Goal: Task Accomplishment & Management: Manage account settings

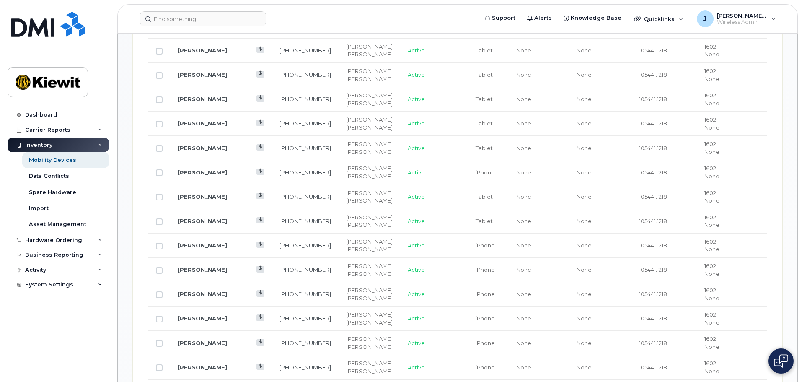
scroll to position [628, 0]
click at [200, 168] on link "[PERSON_NAME]" at bounding box center [202, 171] width 49 height 7
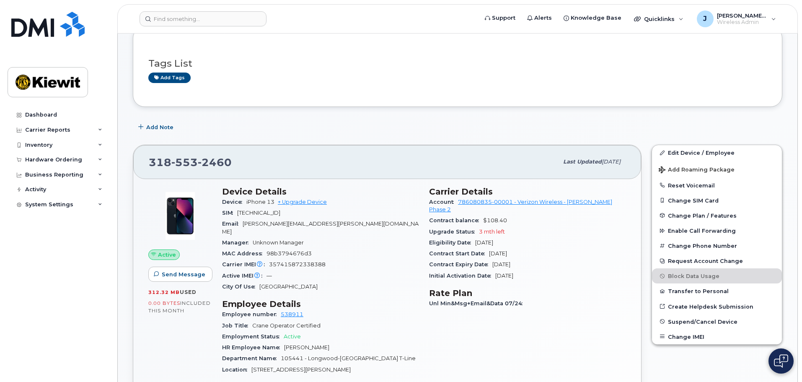
scroll to position [168, 0]
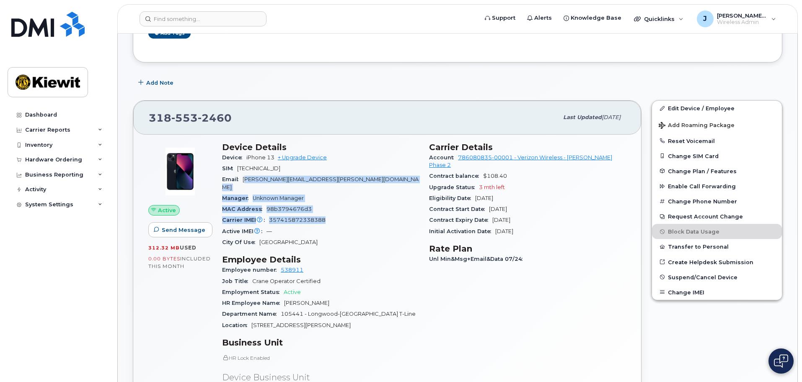
drag, startPoint x: 324, startPoint y: 211, endPoint x: 247, endPoint y: 176, distance: 84.7
click at [247, 176] on section "Device Details Device iPhone 13 + Upgrade Device SIM 89148000009453374698 Email…" at bounding box center [320, 195] width 197 height 106
click at [325, 204] on div "MAC Address 98b3794676d3" at bounding box center [320, 209] width 197 height 11
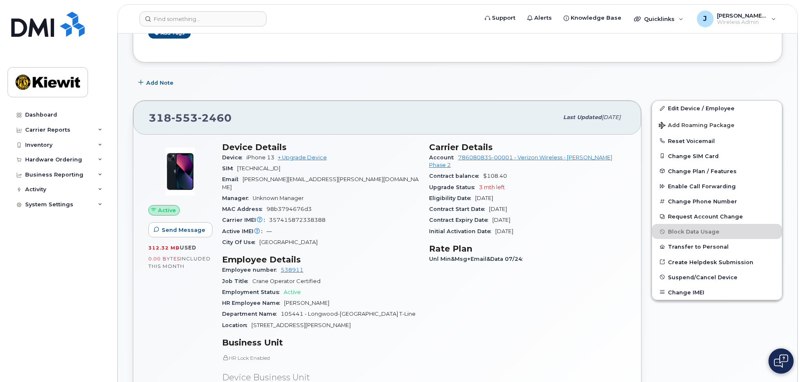
click at [307, 193] on div "Manager Unknown Manager" at bounding box center [320, 198] width 197 height 11
click at [275, 96] on div "318 553 2460 Last updated Jul 31, 2025 Active Send Message 312.32 MB  used 0.00…" at bounding box center [387, 303] width 518 height 417
click at [701, 103] on link "Edit Device / Employee" at bounding box center [717, 108] width 130 height 15
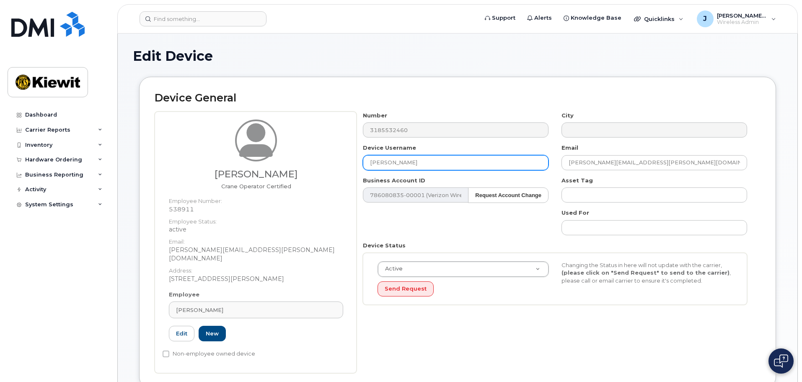
drag, startPoint x: 425, startPoint y: 165, endPoint x: 268, endPoint y: 152, distance: 157.2
click at [268, 152] on div "Jon Sharpe Crane Operator Certified Employee Number: 538911 Employee Status: ac…" at bounding box center [458, 241] width 606 height 261
type input "Jon Sharpe"
click at [405, 224] on div "Number 3185532460 City Device Username Jon Sharpe Email JON.SHARPE@1884LINECO.C…" at bounding box center [554, 211] width 397 height 200
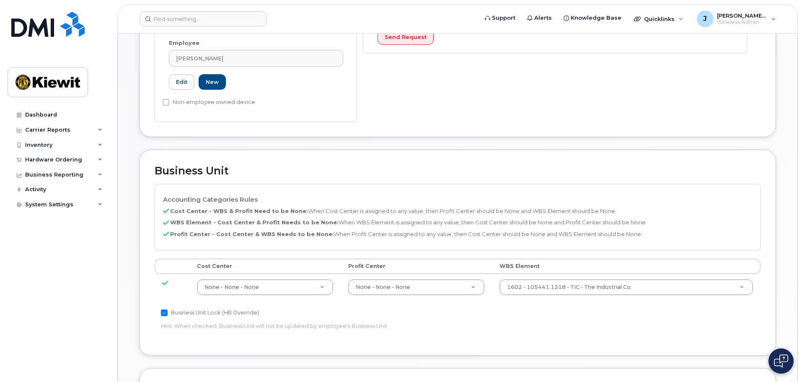
scroll to position [479, 0]
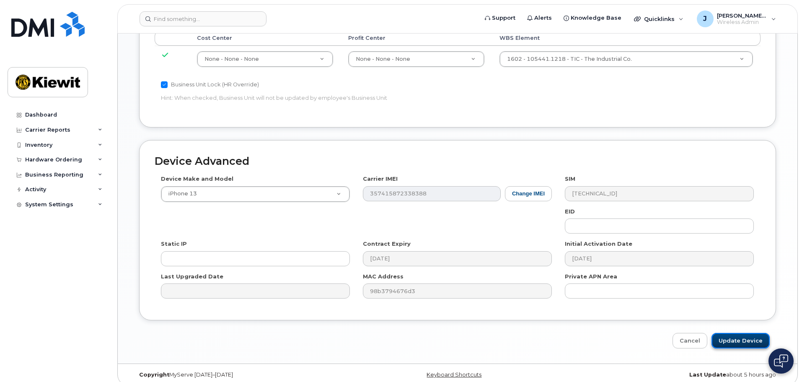
click at [749, 333] on input "Update Device" at bounding box center [740, 340] width 58 height 15
type input "Saving..."
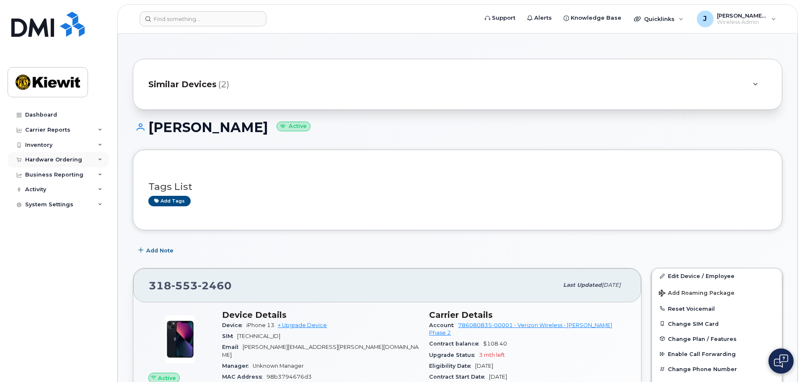
click at [93, 165] on div "Hardware Ordering" at bounding box center [58, 159] width 101 height 15
click at [90, 158] on div "Hardware Ordering" at bounding box center [58, 159] width 101 height 15
click at [97, 145] on div "Inventory" at bounding box center [58, 144] width 101 height 15
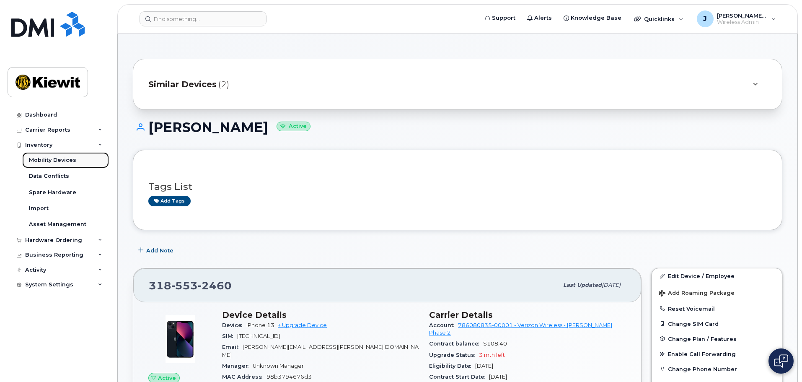
click at [83, 160] on link "Mobility Devices" at bounding box center [65, 160] width 87 height 16
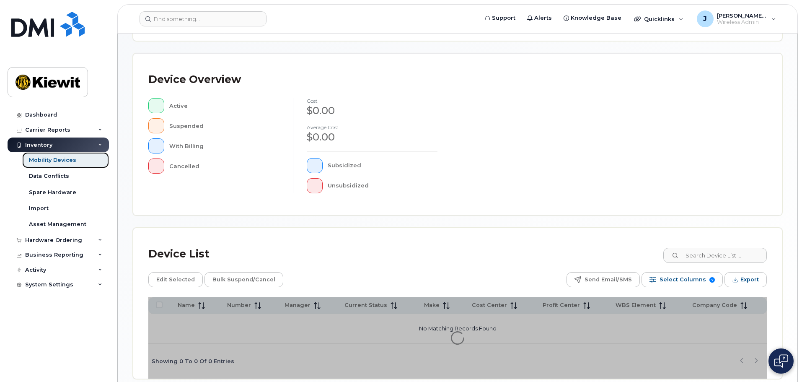
scroll to position [209, 0]
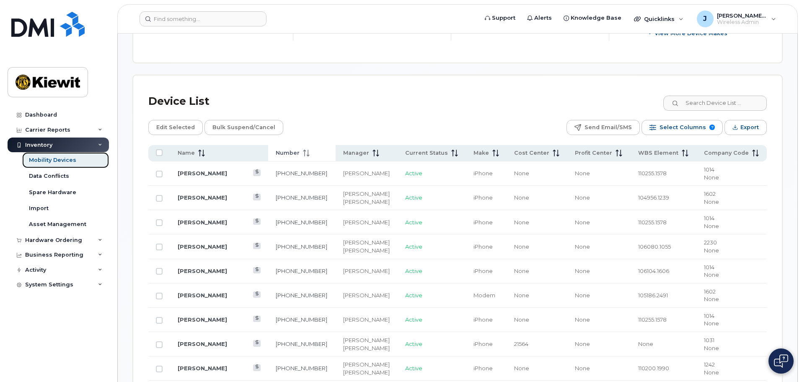
scroll to position [377, 0]
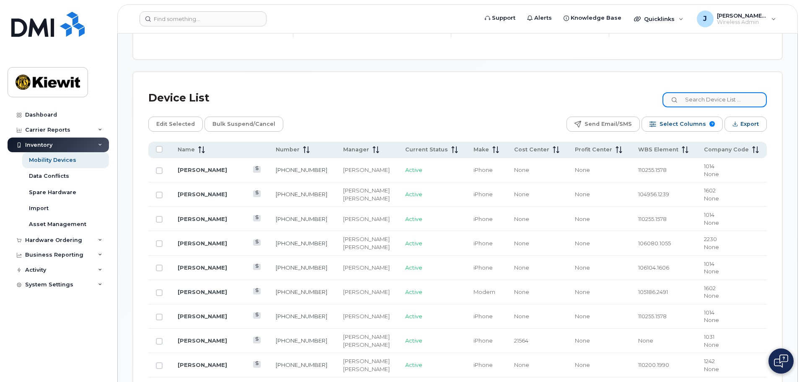
click at [722, 92] on input at bounding box center [714, 99] width 104 height 15
type input "105441"
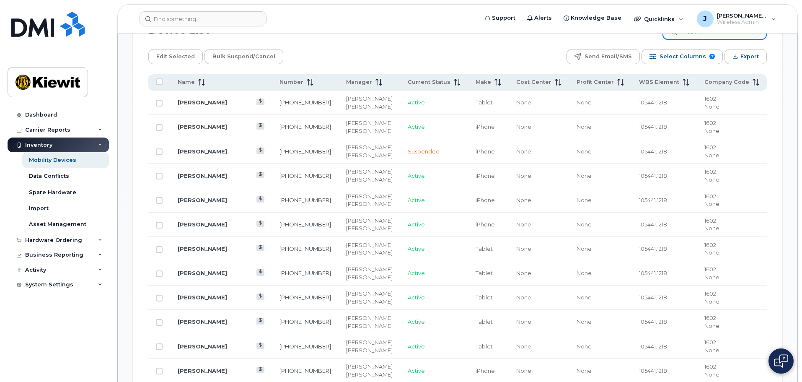
scroll to position [461, 0]
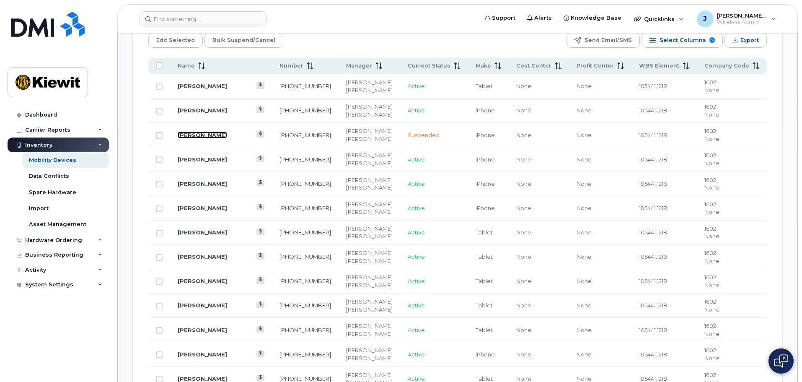
click at [227, 131] on link "ALI ALQARAGHULI" at bounding box center [202, 134] width 49 height 7
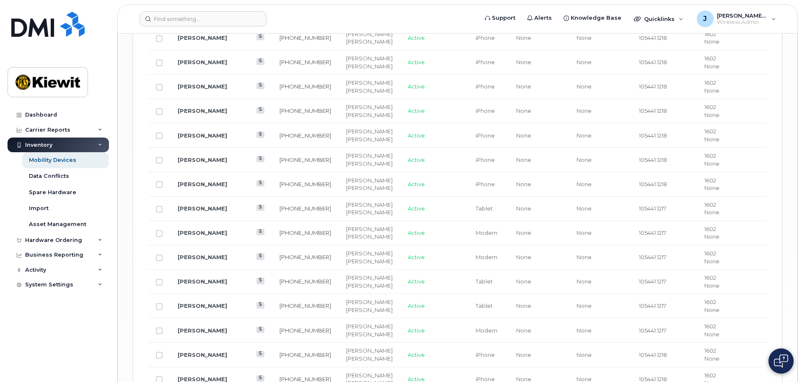
scroll to position [1131, 0]
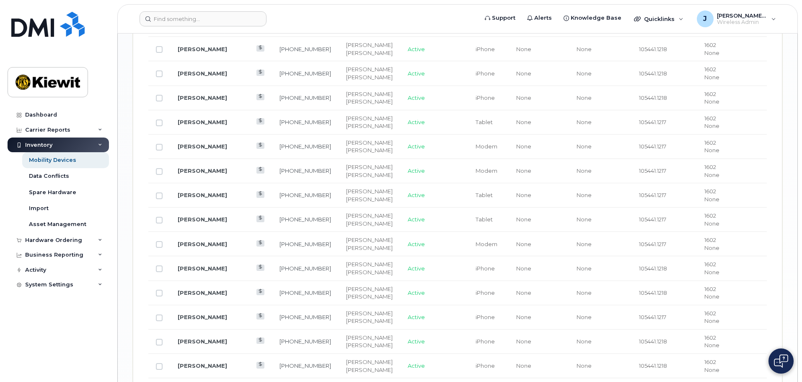
click at [222, 266] on td "[PERSON_NAME]" at bounding box center [221, 268] width 102 height 24
click at [227, 265] on link "[PERSON_NAME]" at bounding box center [202, 268] width 49 height 7
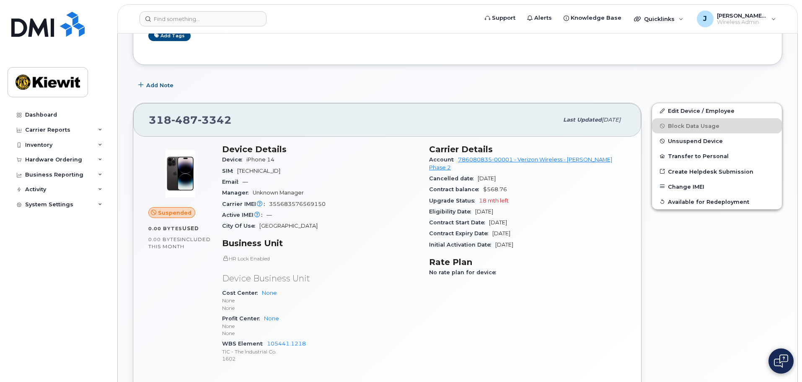
scroll to position [42, 0]
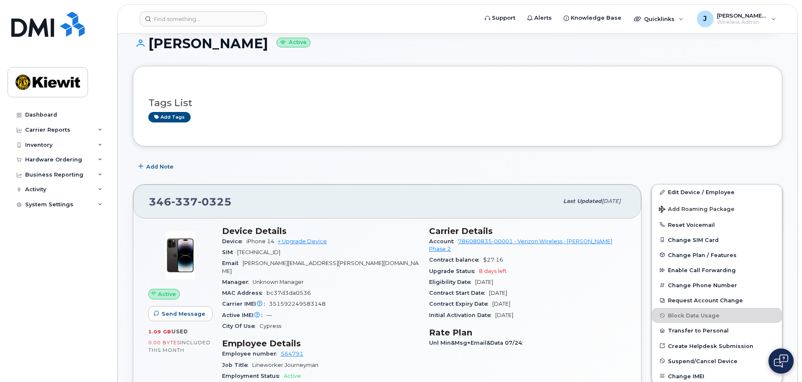
scroll to position [126, 0]
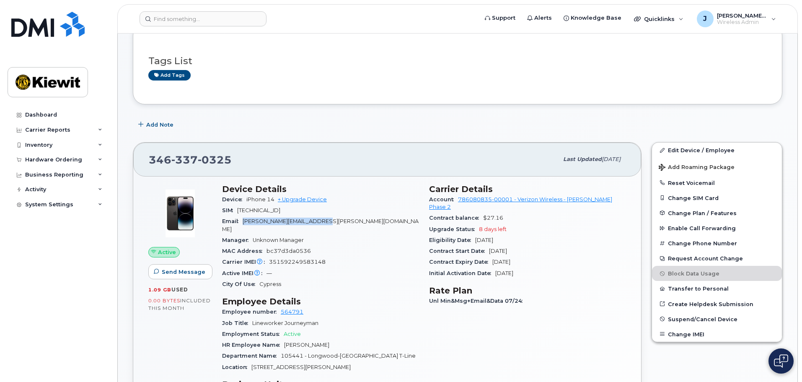
drag, startPoint x: 353, startPoint y: 218, endPoint x: 243, endPoint y: 224, distance: 110.7
click at [243, 224] on div "Email [PERSON_NAME][EMAIL_ADDRESS][PERSON_NAME][DOMAIN_NAME]" at bounding box center [320, 225] width 197 height 19
click at [705, 150] on link "Edit Device / Employee" at bounding box center [717, 149] width 130 height 15
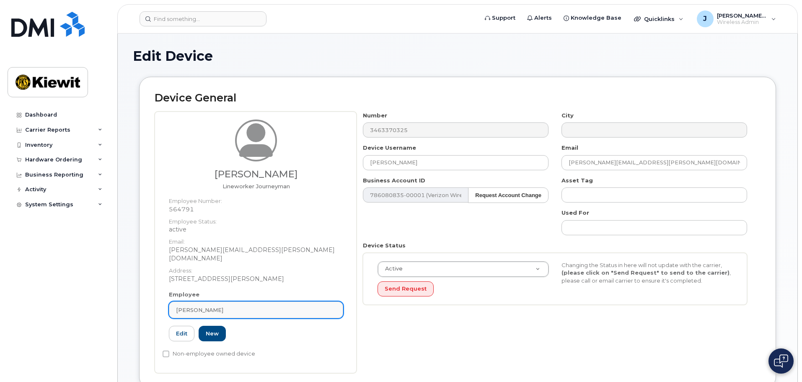
click at [214, 306] on span "John J Atwood" at bounding box center [199, 310] width 47 height 8
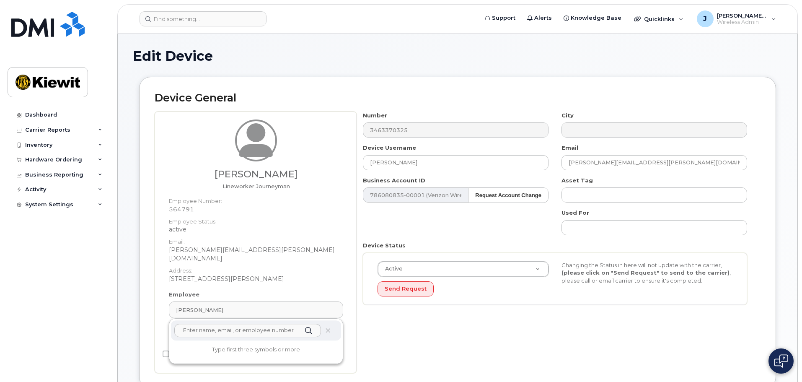
click at [309, 262] on dt "Address:" at bounding box center [256, 268] width 174 height 12
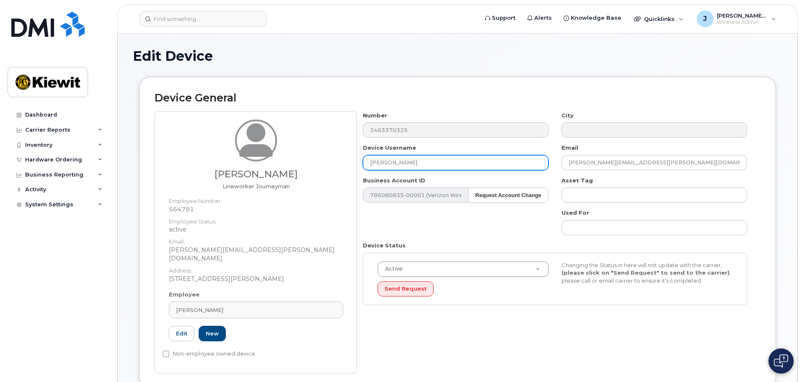
drag, startPoint x: 443, startPoint y: 160, endPoint x: 307, endPoint y: 171, distance: 136.5
click at [307, 171] on div "John J Atwood Lineworker Journeyman Employee Number: 564791 Employee Status: ac…" at bounding box center [458, 241] width 606 height 261
type input "[PERSON_NAME]"
click at [395, 221] on div "Number 3463370325 City Device Username John J Atwood Email JOHN.ATWOOD@1884LINE…" at bounding box center [554, 211] width 397 height 200
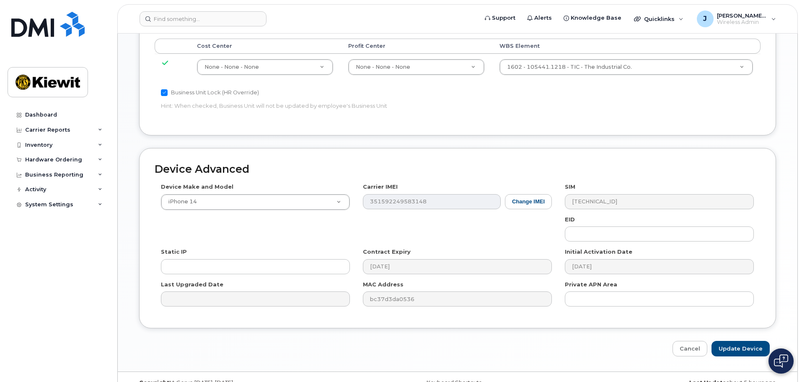
scroll to position [479, 0]
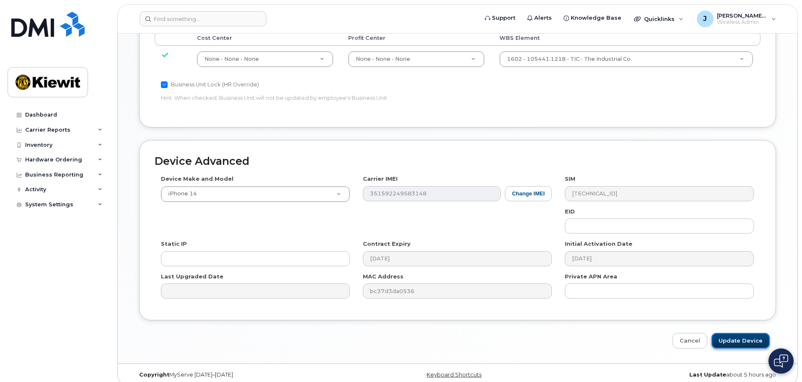
click at [745, 333] on input "Update Device" at bounding box center [740, 340] width 58 height 15
type input "Saving..."
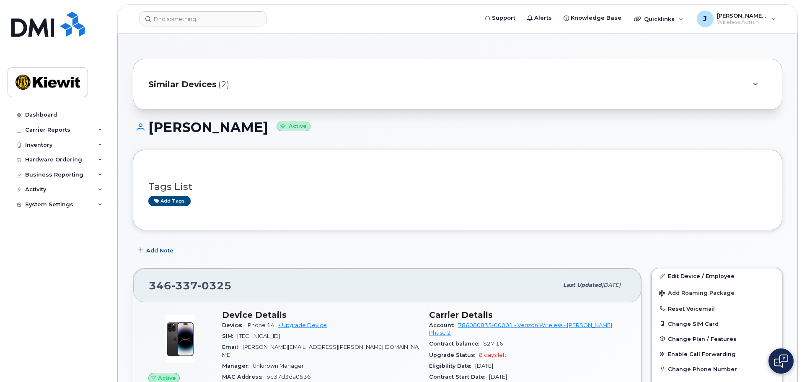
click at [211, 85] on span "Similar Devices" at bounding box center [182, 84] width 68 height 12
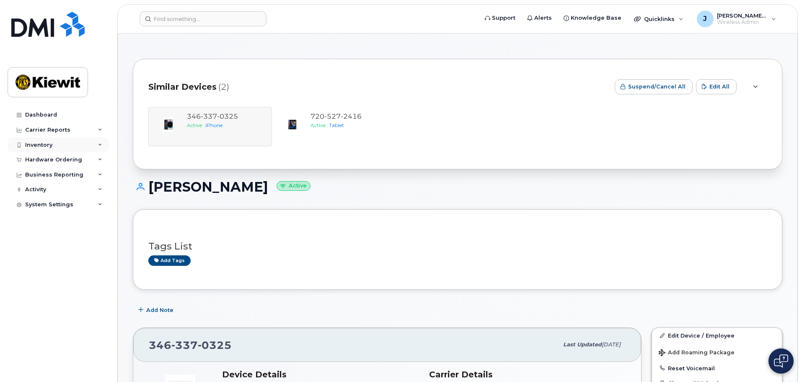
click at [66, 145] on div "Inventory" at bounding box center [58, 144] width 101 height 15
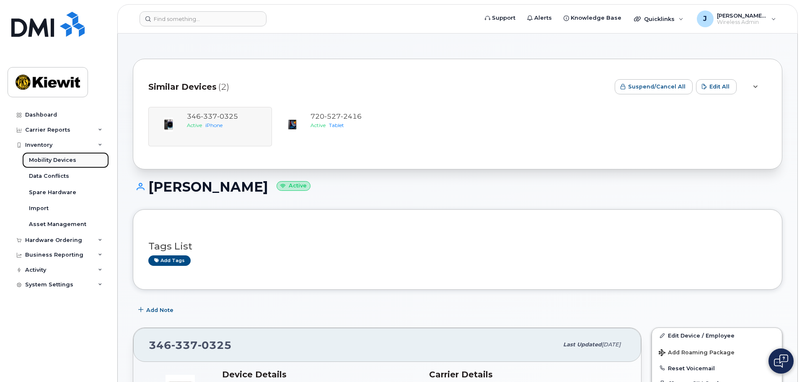
click at [65, 159] on div "Mobility Devices" at bounding box center [52, 160] width 47 height 8
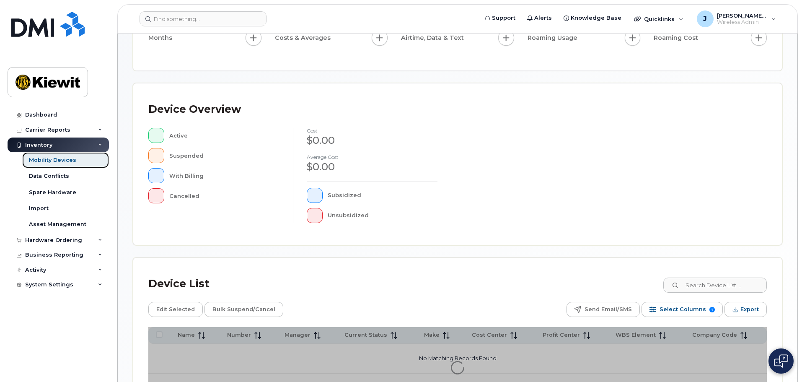
scroll to position [209, 0]
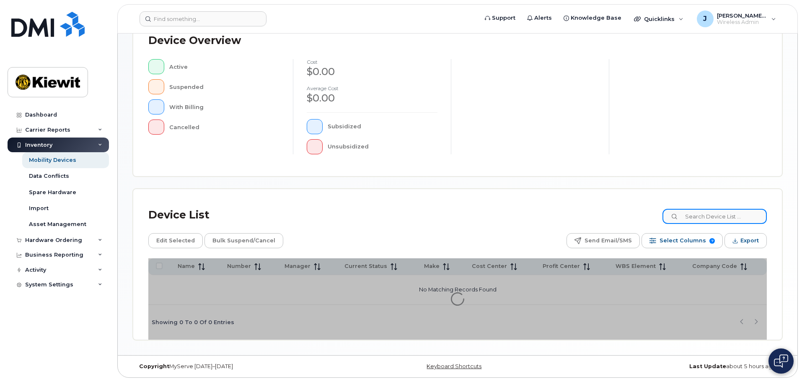
click at [713, 216] on input at bounding box center [714, 216] width 104 height 15
type input "105441"
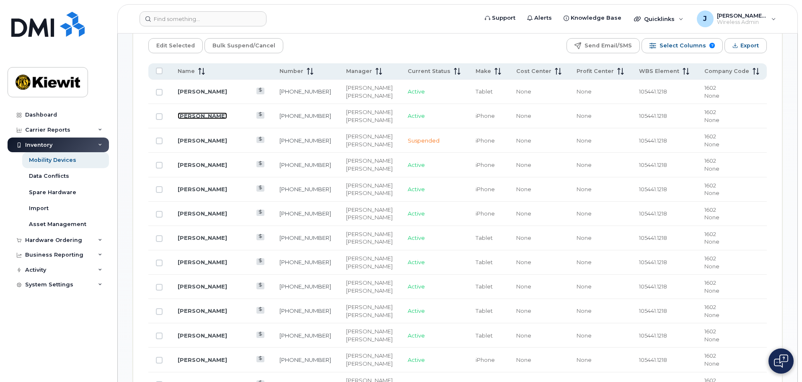
scroll to position [503, 0]
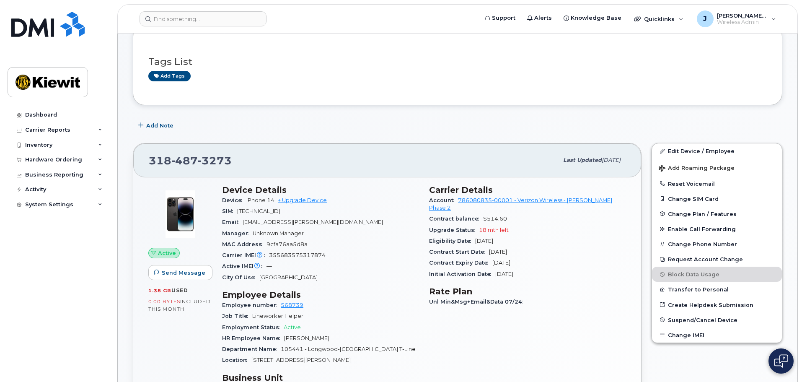
scroll to position [126, 0]
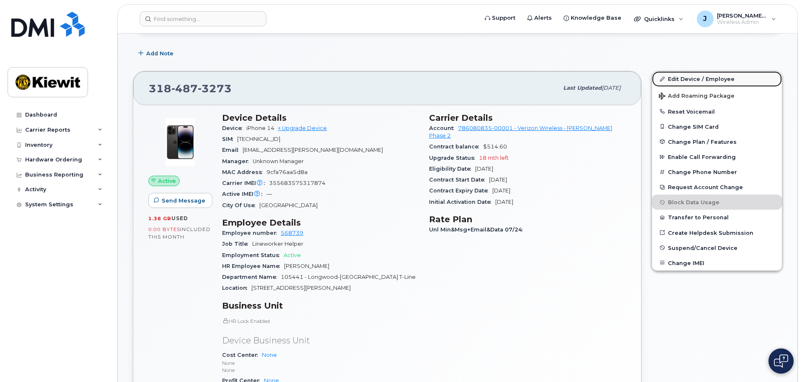
click at [687, 79] on link "Edit Device / Employee" at bounding box center [717, 78] width 130 height 15
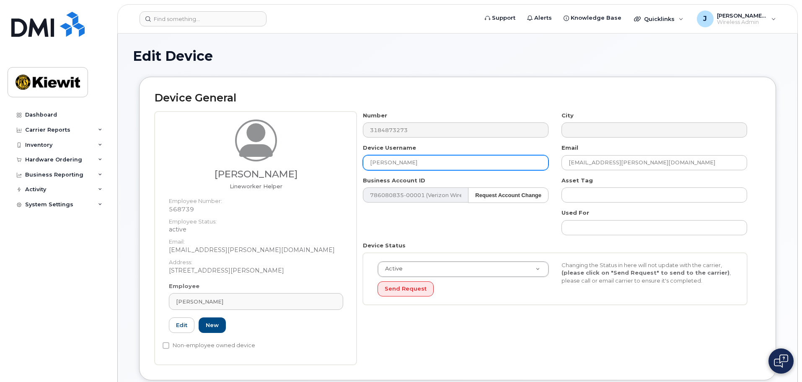
drag, startPoint x: 488, startPoint y: 165, endPoint x: 376, endPoint y: 165, distance: 111.8
click at [376, 165] on input "[PERSON_NAME]" at bounding box center [456, 162] width 186 height 15
click at [436, 162] on input "[PERSON_NAME]" at bounding box center [456, 162] width 186 height 15
drag, startPoint x: 439, startPoint y: 162, endPoint x: 339, endPoint y: 163, distance: 99.7
click at [339, 163] on div "Nickolus Owino Lineworker Helper Employee Number: 568739 Employee Status: activ…" at bounding box center [458, 237] width 606 height 253
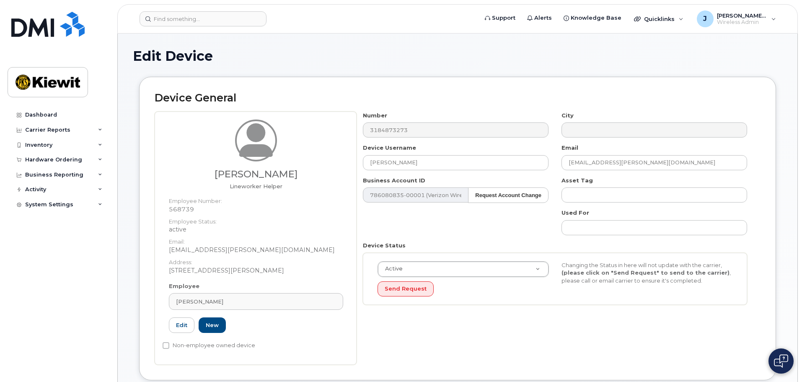
click at [449, 86] on div "Device General Nickolus Owino Lineworker Helper Employee Number: 568739 Employe…" at bounding box center [457, 228] width 637 height 303
drag, startPoint x: 434, startPoint y: 164, endPoint x: 322, endPoint y: 162, distance: 112.3
click at [322, 162] on div "Nickolus Owino Lineworker Helper Employee Number: 568739 Employee Status: activ…" at bounding box center [458, 237] width 606 height 253
type input "[PERSON_NAME]"
click at [416, 231] on div "Number 3184873273 City Device Username Nickolus Owino Email NICKOLUS.OWINO@KIEW…" at bounding box center [554, 211] width 397 height 200
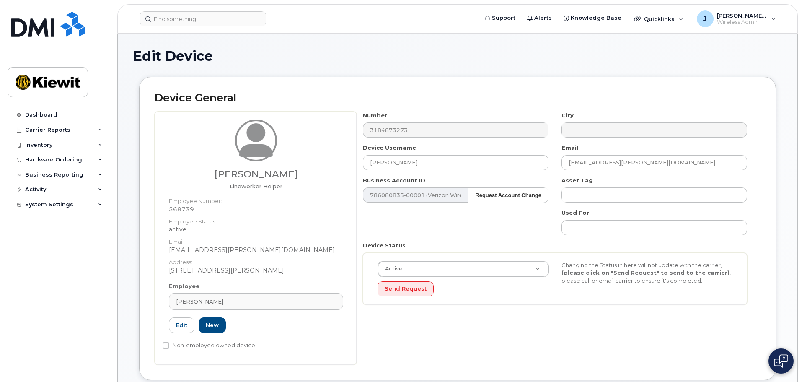
click at [416, 231] on div "Number 3184873273 City Device Username Nickolus Owino Email NICKOLUS.OWINO@KIEW…" at bounding box center [554, 211] width 397 height 200
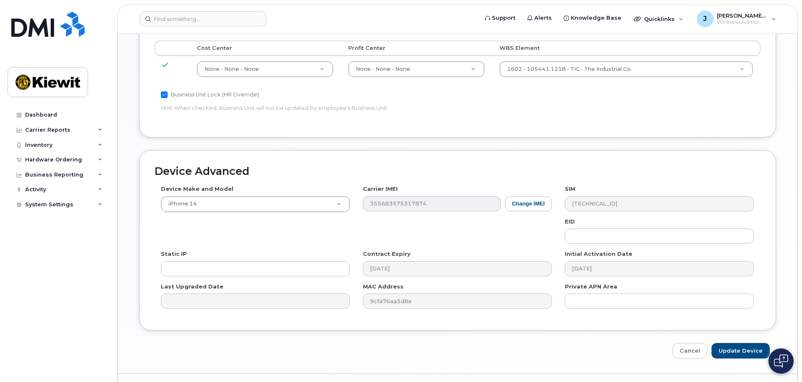
scroll to position [479, 0]
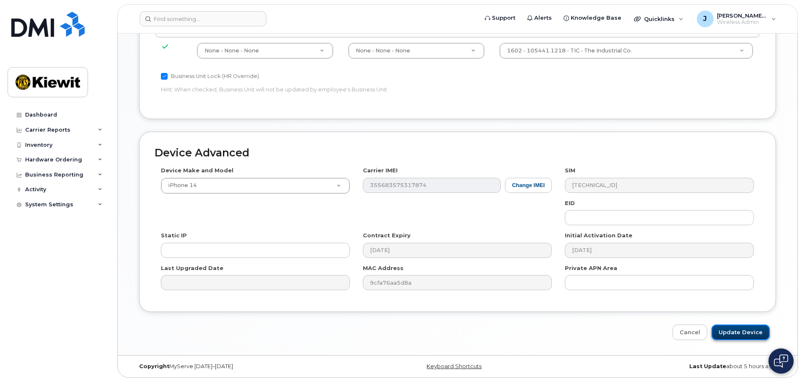
click at [730, 330] on input "Update Device" at bounding box center [740, 331] width 58 height 15
type input "Saving..."
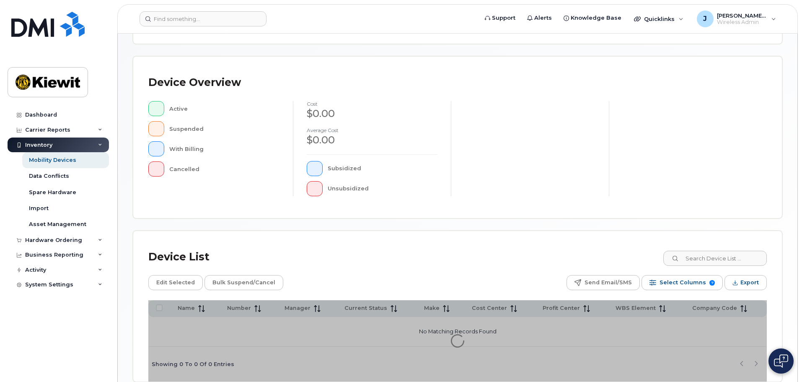
scroll to position [168, 0]
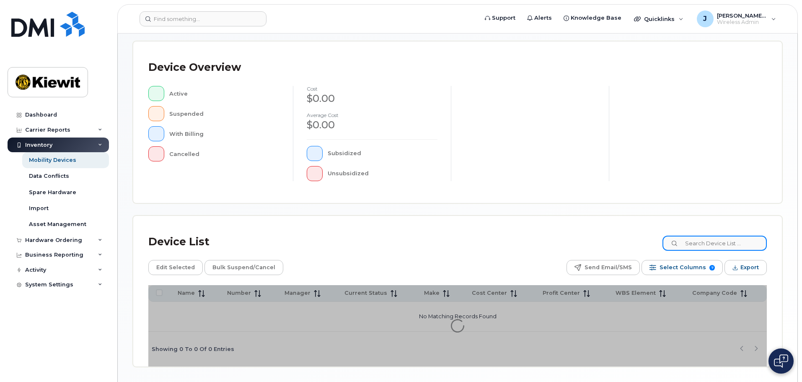
click at [705, 245] on input at bounding box center [714, 242] width 104 height 15
type input "105441"
click at [680, 242] on div "105441" at bounding box center [714, 242] width 103 height 15
click at [628, 242] on div "Device List 105441" at bounding box center [457, 242] width 618 height 22
click at [741, 240] on input "105441" at bounding box center [714, 242] width 104 height 15
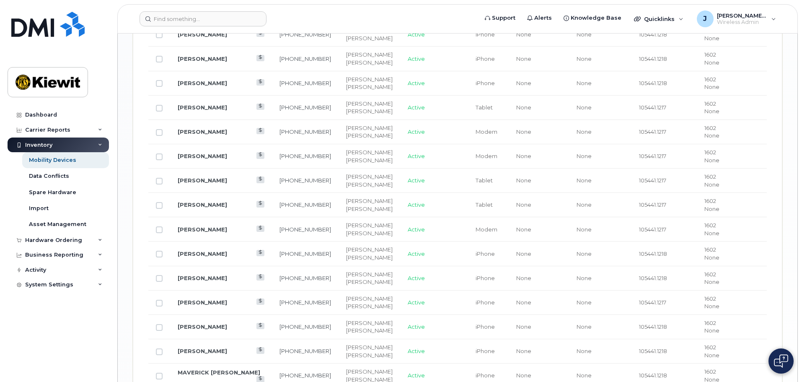
scroll to position [1145, 0]
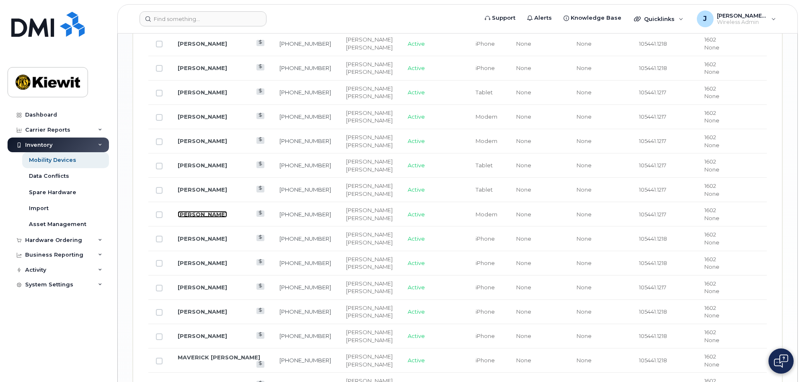
click at [208, 211] on link "[PERSON_NAME]" at bounding box center [202, 214] width 49 height 7
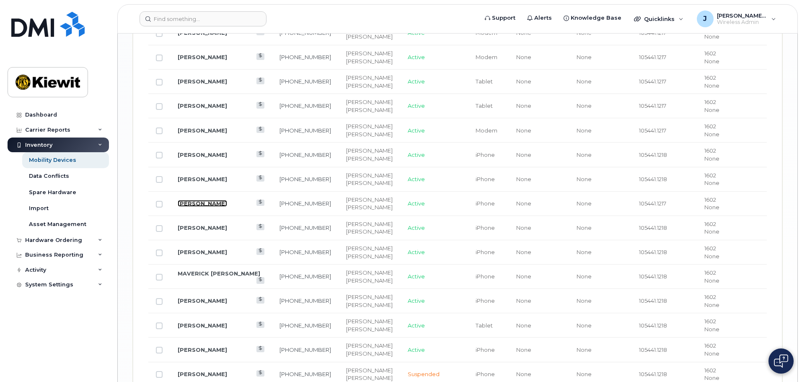
click at [222, 200] on link "NICOLE BARRASO" at bounding box center [202, 203] width 49 height 7
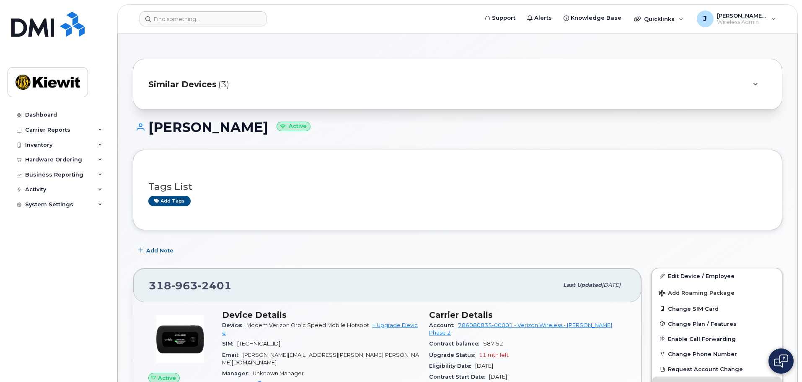
click at [185, 90] on span "Similar Devices" at bounding box center [182, 84] width 68 height 12
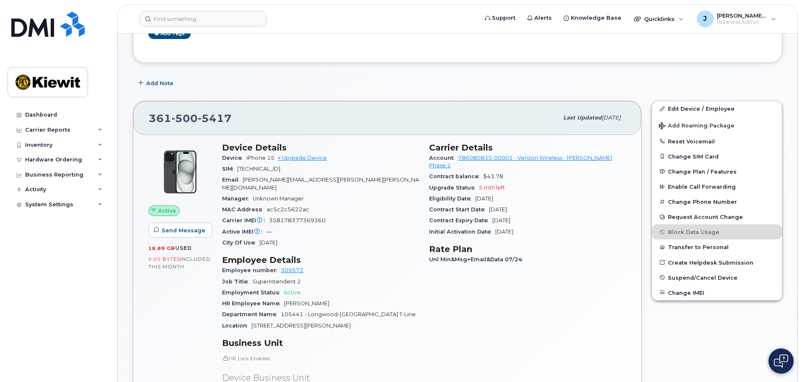
scroll to position [168, 0]
click at [687, 110] on link "Edit Device / Employee" at bounding box center [717, 108] width 130 height 15
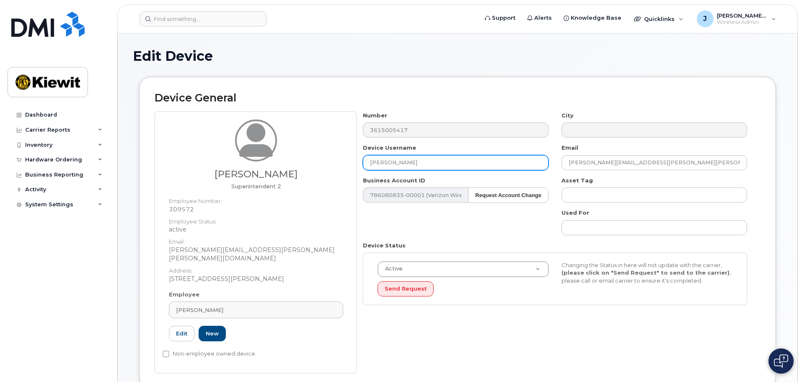
drag, startPoint x: 433, startPoint y: 162, endPoint x: 278, endPoint y: 164, distance: 154.5
click at [278, 164] on div "Matthew Dougherty Superintendent 2 Employee Number: 309572 Employee Status: act…" at bounding box center [458, 241] width 606 height 261
drag, startPoint x: 204, startPoint y: 173, endPoint x: 306, endPoint y: 177, distance: 102.3
click at [306, 177] on h3 "[PERSON_NAME]" at bounding box center [256, 174] width 174 height 10
copy h3 "[PERSON_NAME]"
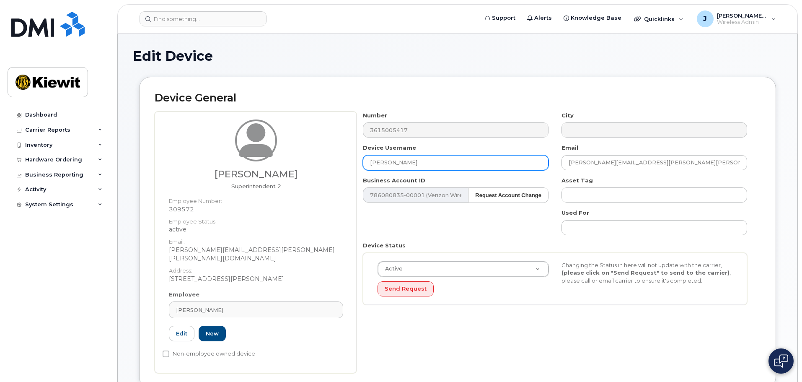
drag, startPoint x: 433, startPoint y: 157, endPoint x: 348, endPoint y: 162, distance: 86.0
click at [348, 162] on div "Matthew Dougherty Superintendent 2 Employee Number: 309572 Employee Status: act…" at bounding box center [458, 241] width 606 height 261
paste input "[PERSON_NAME]"
type input "[PERSON_NAME]"
click at [400, 227] on div "Number 3615005417 City Device Username Matthew Dougherty Email matthew.doughert…" at bounding box center [554, 211] width 397 height 200
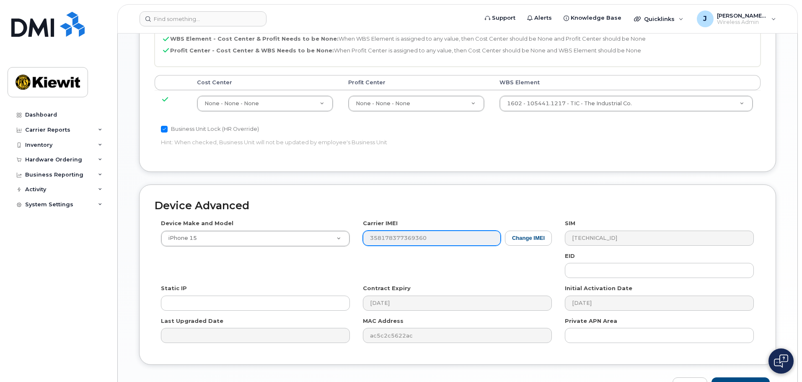
scroll to position [479, 0]
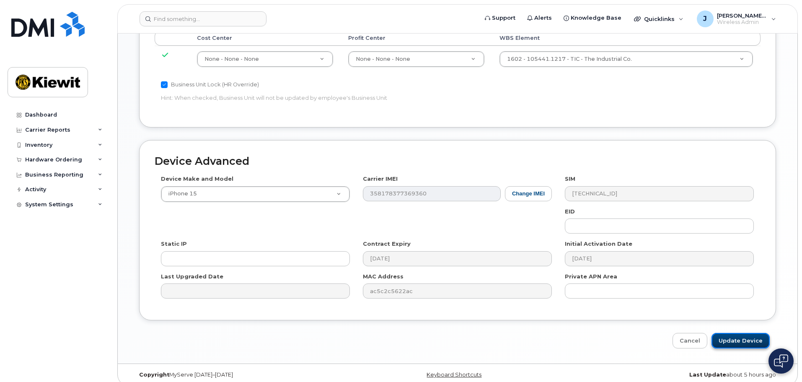
click at [743, 334] on input "Update Device" at bounding box center [740, 340] width 58 height 15
type input "Saving..."
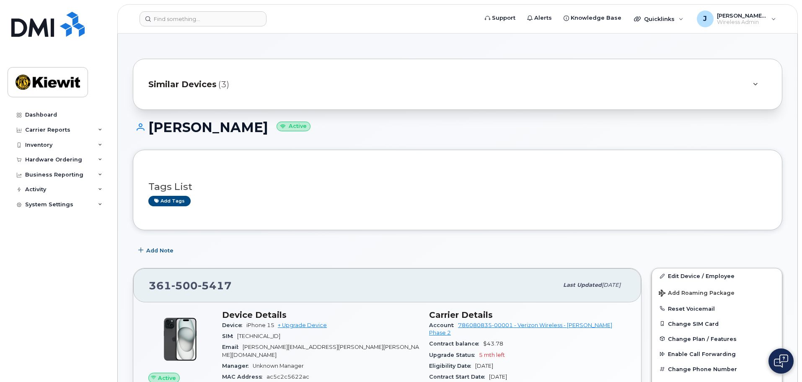
click at [452, 193] on div "Tags List Add tags" at bounding box center [457, 190] width 618 height 32
click at [86, 125] on div "Carrier Reports" at bounding box center [58, 129] width 101 height 15
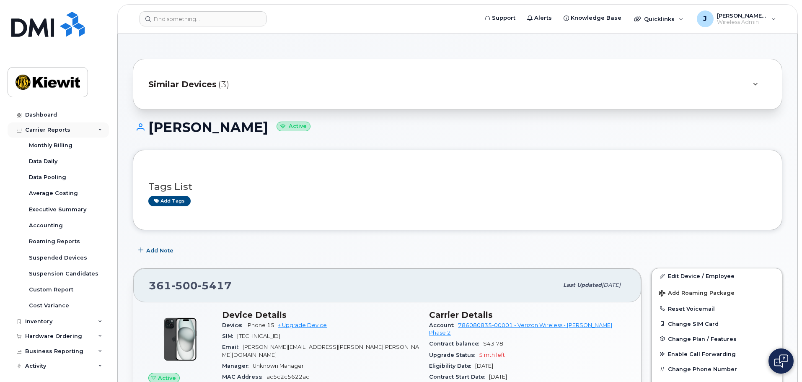
click at [85, 134] on div "Carrier Reports" at bounding box center [58, 129] width 101 height 15
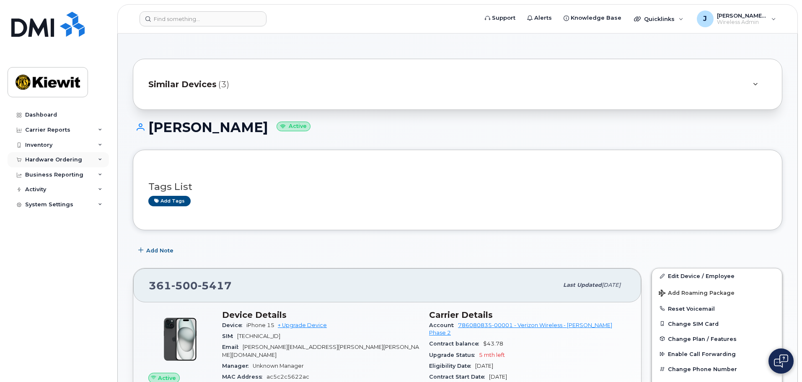
click at [90, 164] on div "Hardware Ordering" at bounding box center [58, 159] width 101 height 15
click at [93, 160] on div "Hardware Ordering" at bounding box center [58, 159] width 101 height 15
click at [90, 144] on div "Inventory" at bounding box center [58, 144] width 101 height 15
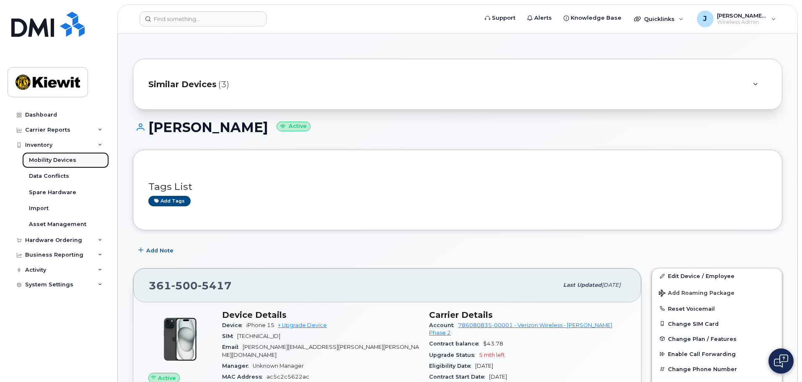
click at [82, 161] on link "Mobility Devices" at bounding box center [65, 160] width 87 height 16
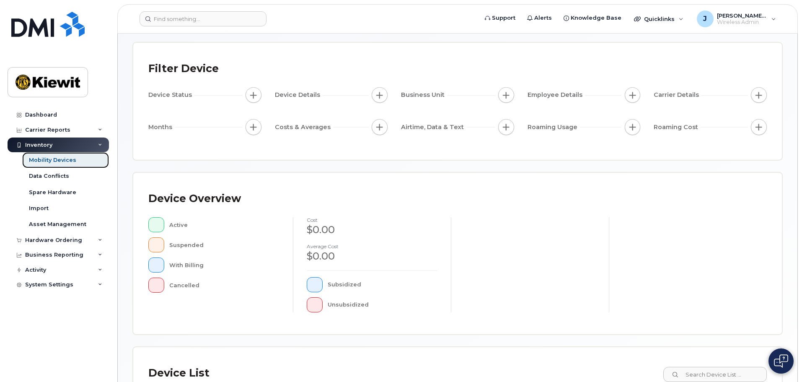
scroll to position [209, 0]
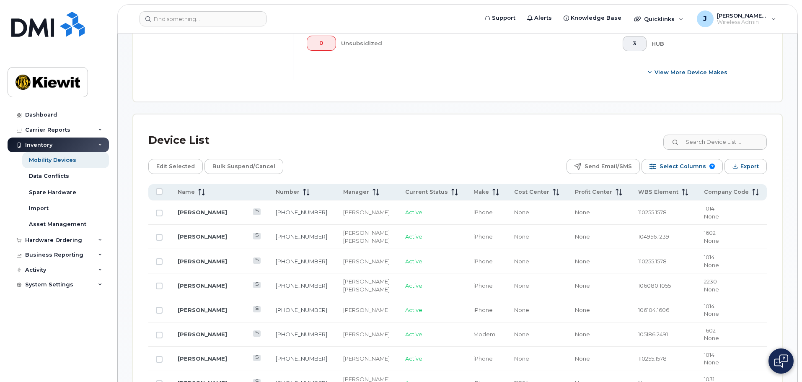
scroll to position [335, 0]
click at [709, 141] on input at bounding box center [714, 141] width 104 height 15
type input "105441"
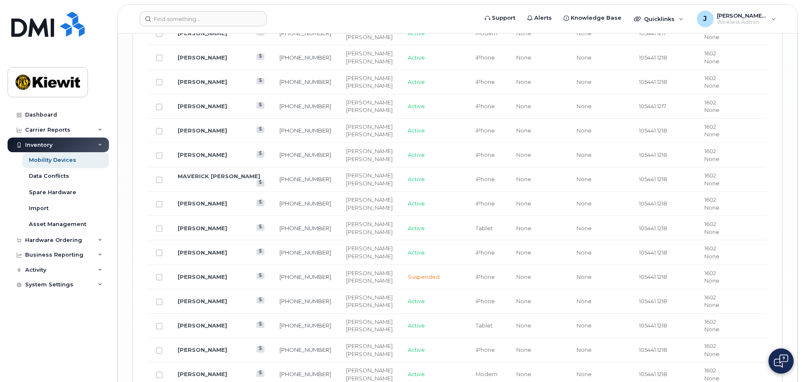
scroll to position [1356, 0]
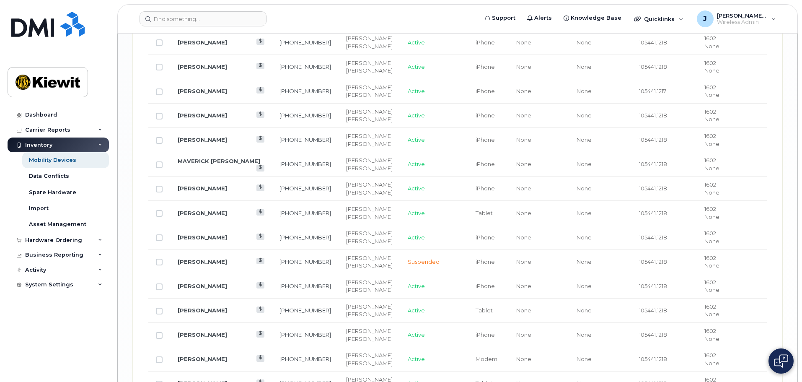
click at [87, 316] on div "Dashboard Carrier Reports Monthly Billing Data Daily Data Pooling Average Costi…" at bounding box center [59, 238] width 103 height 262
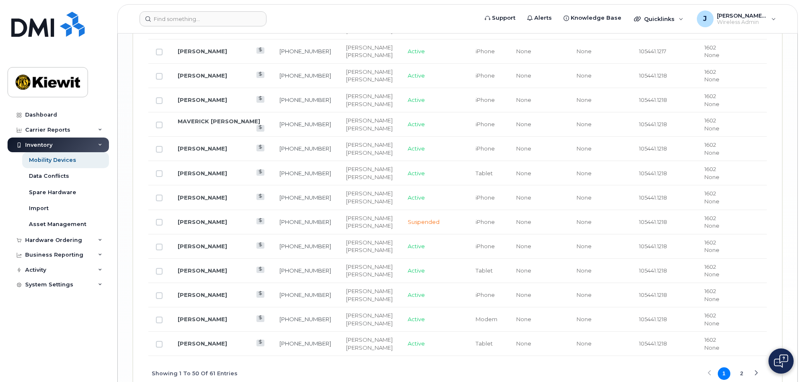
scroll to position [1440, 0]
